Goal: Complete application form

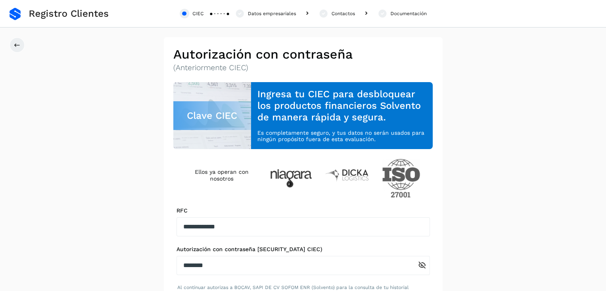
scroll to position [78, 0]
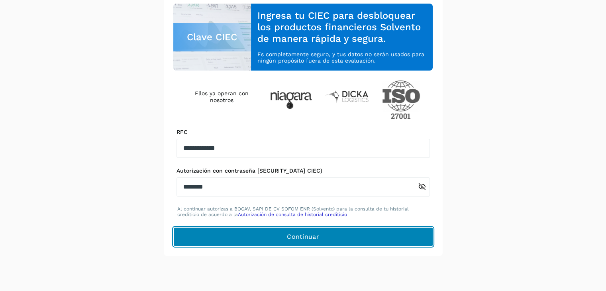
click at [395, 239] on button "Continuar" at bounding box center [303, 236] width 260 height 19
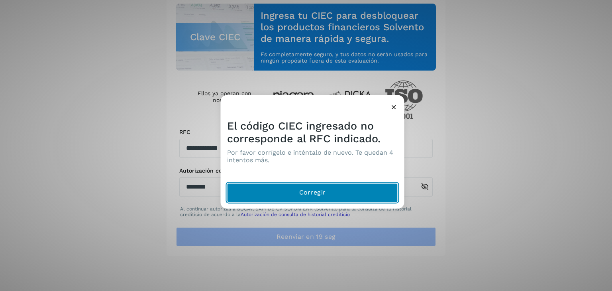
click at [317, 196] on span "Corregir" at bounding box center [312, 192] width 26 height 9
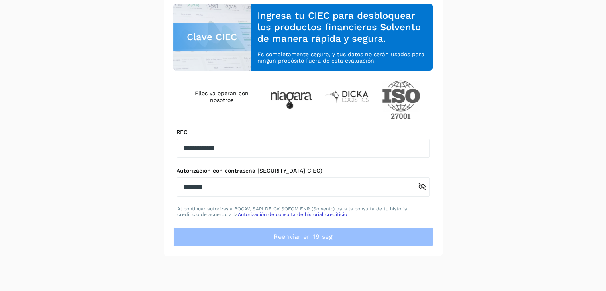
scroll to position [0, 0]
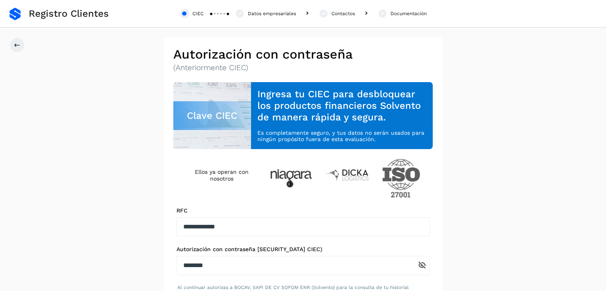
click at [18, 14] on link at bounding box center [15, 14] width 11 height 13
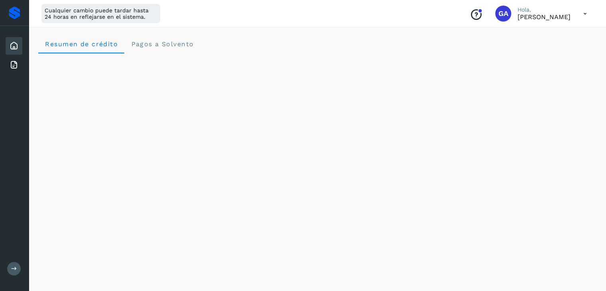
click at [547, 18] on p "[PERSON_NAME]" at bounding box center [543, 17] width 53 height 8
drag, startPoint x: 506, startPoint y: 15, endPoint x: 513, endPoint y: 14, distance: 6.5
click at [507, 14] on div "Conoce nuestros beneficios GA Hola, [PERSON_NAME]" at bounding box center [528, 13] width 130 height 18
click at [581, 13] on icon at bounding box center [585, 14] width 16 height 16
click at [567, 31] on div "Documentación" at bounding box center [545, 35] width 95 height 15
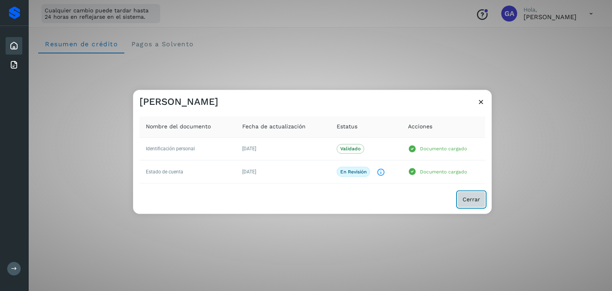
click at [480, 196] on button "Cerrar" at bounding box center [471, 200] width 28 height 16
